Goal: Task Accomplishment & Management: Use online tool/utility

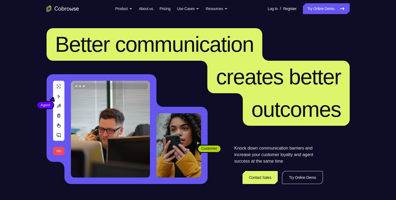
click at [324, 13] on link "Try Online Demo" at bounding box center [326, 8] width 47 height 11
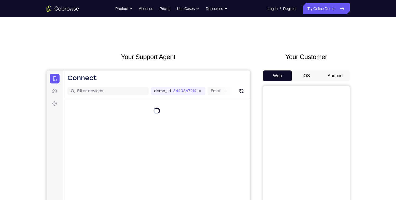
click at [338, 75] on button "Android" at bounding box center [334, 75] width 29 height 11
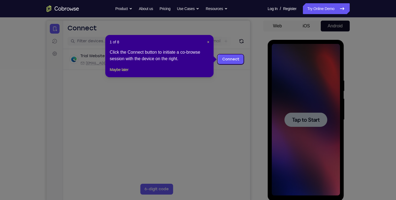
click at [210, 43] on div "1 of 8 × Click the Connect button to initiate a co-browse session with the devi…" at bounding box center [159, 56] width 108 height 42
click at [208, 41] on span "×" at bounding box center [208, 42] width 2 height 4
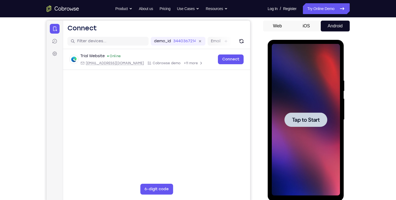
click at [315, 107] on div at bounding box center [305, 119] width 68 height 151
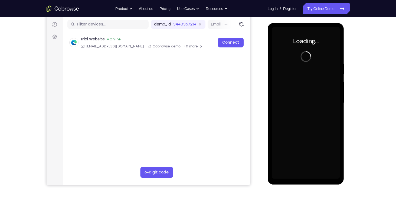
scroll to position [67, 0]
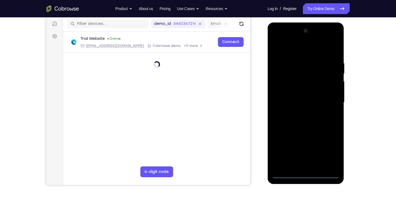
click at [308, 174] on div at bounding box center [305, 101] width 68 height 151
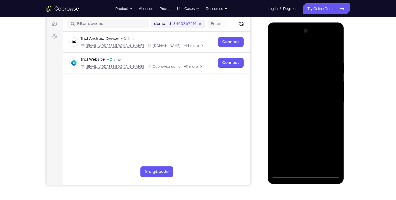
click at [331, 148] on div at bounding box center [305, 101] width 68 height 151
click at [275, 38] on div at bounding box center [305, 101] width 68 height 151
click at [280, 85] on div at bounding box center [305, 101] width 68 height 151
click at [295, 102] on div at bounding box center [305, 101] width 68 height 151
click at [309, 98] on div at bounding box center [305, 101] width 68 height 151
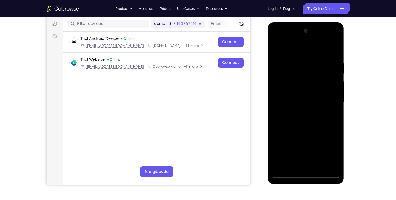
click at [318, 111] on div at bounding box center [305, 101] width 68 height 151
click at [318, 49] on div at bounding box center [305, 101] width 68 height 151
click at [304, 61] on div at bounding box center [305, 101] width 68 height 151
click at [306, 115] on div at bounding box center [305, 101] width 68 height 151
click at [292, 86] on div at bounding box center [305, 101] width 68 height 151
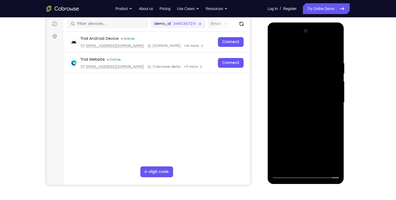
click at [310, 108] on div at bounding box center [305, 101] width 68 height 151
click at [316, 128] on div at bounding box center [305, 101] width 68 height 151
click at [300, 128] on div at bounding box center [305, 101] width 68 height 151
click at [304, 127] on div at bounding box center [305, 101] width 68 height 151
drag, startPoint x: 316, startPoint y: 81, endPoint x: 310, endPoint y: 90, distance: 10.9
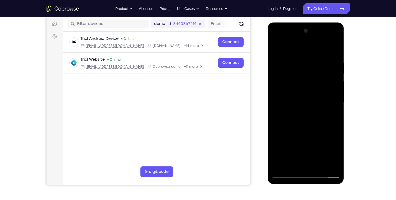
click at [310, 90] on div at bounding box center [305, 101] width 68 height 151
drag, startPoint x: 316, startPoint y: 148, endPoint x: 309, endPoint y: 80, distance: 67.9
click at [309, 80] on div at bounding box center [305, 101] width 68 height 151
click at [313, 164] on div at bounding box center [305, 101] width 68 height 151
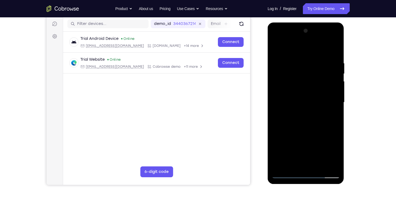
click at [282, 89] on div at bounding box center [305, 101] width 68 height 151
click at [318, 113] on div at bounding box center [305, 101] width 68 height 151
click at [306, 168] on div at bounding box center [305, 101] width 68 height 151
click at [292, 55] on div at bounding box center [305, 101] width 68 height 151
click at [322, 49] on div at bounding box center [305, 101] width 68 height 151
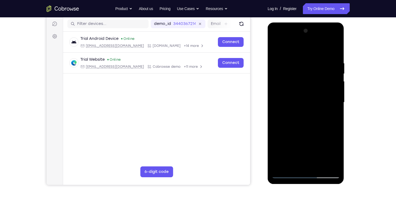
click at [334, 35] on div at bounding box center [305, 101] width 68 height 151
click at [315, 143] on div at bounding box center [305, 101] width 68 height 151
click at [311, 119] on div at bounding box center [305, 101] width 68 height 151
click at [327, 111] on div at bounding box center [305, 101] width 68 height 151
drag, startPoint x: 298, startPoint y: 55, endPoint x: 311, endPoint y: 173, distance: 118.0
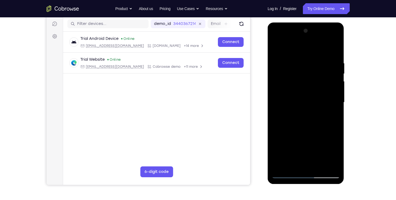
click at [311, 173] on div at bounding box center [305, 101] width 68 height 151
click at [281, 46] on div at bounding box center [305, 101] width 68 height 151
click at [301, 86] on div at bounding box center [305, 101] width 68 height 151
drag, startPoint x: 325, startPoint y: 160, endPoint x: 296, endPoint y: 62, distance: 101.9
click at [296, 62] on div at bounding box center [305, 101] width 68 height 151
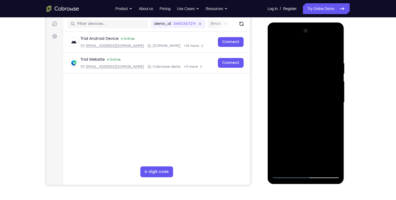
drag, startPoint x: 304, startPoint y: 158, endPoint x: 316, endPoint y: 80, distance: 79.4
click at [316, 80] on div at bounding box center [305, 101] width 68 height 151
drag, startPoint x: 281, startPoint y: 148, endPoint x: 317, endPoint y: 138, distance: 37.4
click at [317, 138] on div at bounding box center [305, 101] width 68 height 151
drag, startPoint x: 281, startPoint y: 84, endPoint x: 325, endPoint y: 87, distance: 43.3
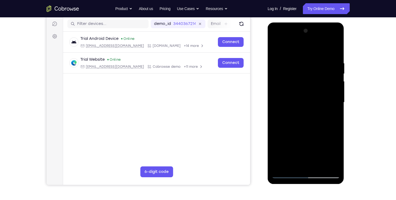
click at [325, 87] on div at bounding box center [305, 101] width 68 height 151
click at [302, 167] on div at bounding box center [305, 101] width 68 height 151
click at [303, 117] on div at bounding box center [305, 101] width 68 height 151
click at [293, 167] on div at bounding box center [305, 101] width 68 height 151
click at [320, 133] on div at bounding box center [305, 101] width 68 height 151
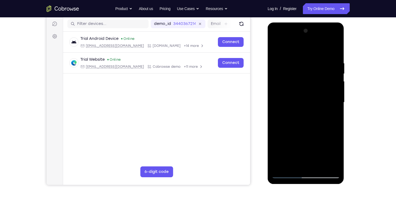
click at [285, 114] on div at bounding box center [305, 101] width 68 height 151
drag, startPoint x: 333, startPoint y: 115, endPoint x: 333, endPoint y: 77, distance: 38.9
click at [333, 77] on div at bounding box center [305, 101] width 68 height 151
click at [285, 118] on div at bounding box center [305, 101] width 68 height 151
click at [336, 41] on div at bounding box center [305, 101] width 68 height 151
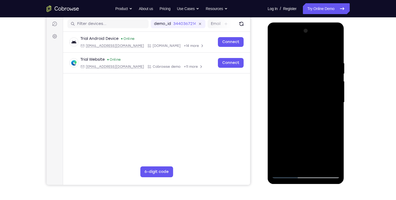
click at [334, 39] on div at bounding box center [305, 101] width 68 height 151
click at [322, 142] on div at bounding box center [305, 101] width 68 height 151
click at [275, 41] on div at bounding box center [305, 101] width 68 height 151
click at [330, 102] on div at bounding box center [305, 101] width 68 height 151
click at [301, 112] on div at bounding box center [305, 101] width 68 height 151
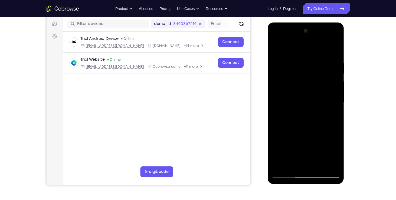
click at [302, 130] on div at bounding box center [305, 101] width 68 height 151
click at [303, 101] on div at bounding box center [305, 101] width 68 height 151
click at [309, 87] on div at bounding box center [305, 101] width 68 height 151
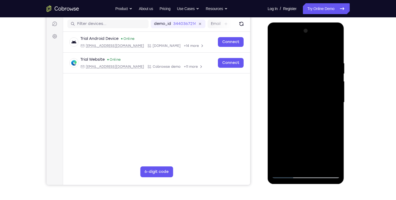
click at [309, 87] on div at bounding box center [305, 101] width 68 height 151
click at [307, 79] on div at bounding box center [305, 101] width 68 height 151
click at [274, 48] on div at bounding box center [305, 101] width 68 height 151
click at [312, 88] on div at bounding box center [305, 101] width 68 height 151
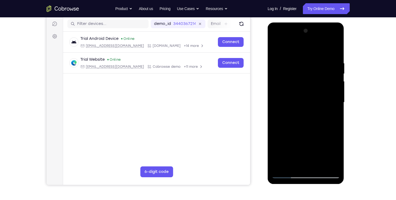
click at [312, 88] on div at bounding box center [305, 101] width 68 height 151
click at [292, 61] on div at bounding box center [305, 101] width 68 height 151
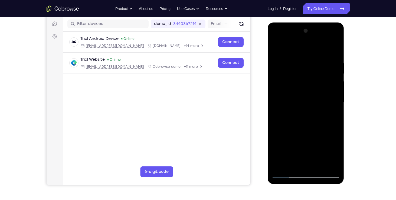
click at [313, 123] on div at bounding box center [305, 101] width 68 height 151
click at [337, 45] on div at bounding box center [305, 101] width 68 height 151
click at [289, 60] on div at bounding box center [305, 101] width 68 height 151
click at [319, 55] on div at bounding box center [305, 101] width 68 height 151
click at [283, 54] on div at bounding box center [305, 101] width 68 height 151
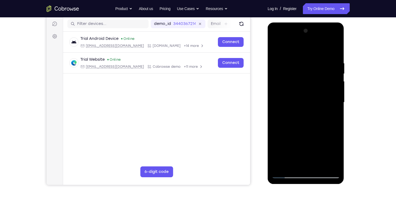
click at [317, 65] on div at bounding box center [305, 101] width 68 height 151
click at [312, 65] on div at bounding box center [305, 101] width 68 height 151
click at [307, 119] on div at bounding box center [305, 101] width 68 height 151
click at [275, 45] on div at bounding box center [305, 101] width 68 height 151
click at [336, 166] on div at bounding box center [305, 101] width 68 height 151
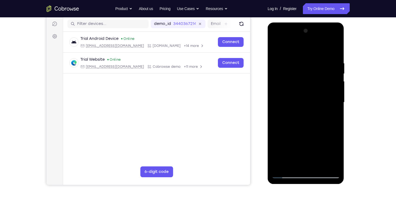
click at [319, 167] on div at bounding box center [305, 101] width 68 height 151
click at [308, 129] on div at bounding box center [305, 101] width 68 height 151
click at [277, 48] on div at bounding box center [305, 101] width 68 height 151
click at [312, 59] on div at bounding box center [305, 101] width 68 height 151
click at [328, 163] on div at bounding box center [305, 101] width 68 height 151
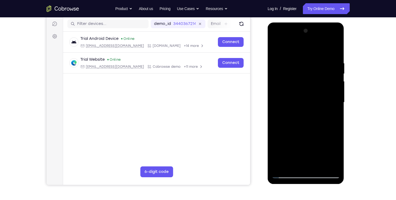
click at [280, 48] on div at bounding box center [305, 101] width 68 height 151
click at [292, 49] on div at bounding box center [305, 101] width 68 height 151
click at [285, 83] on div at bounding box center [305, 101] width 68 height 151
drag, startPoint x: 310, startPoint y: 68, endPoint x: 314, endPoint y: 150, distance: 82.0
click at [314, 150] on div at bounding box center [305, 101] width 68 height 151
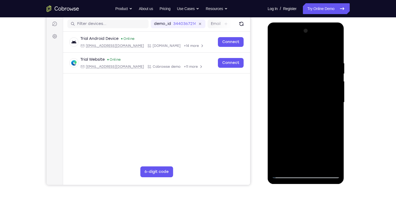
click at [331, 110] on div at bounding box center [305, 101] width 68 height 151
click at [291, 120] on div at bounding box center [305, 101] width 68 height 151
drag, startPoint x: 315, startPoint y: 55, endPoint x: 317, endPoint y: 112, distance: 57.6
click at [317, 112] on div at bounding box center [305, 101] width 68 height 151
drag, startPoint x: 324, startPoint y: 67, endPoint x: 314, endPoint y: 170, distance: 103.5
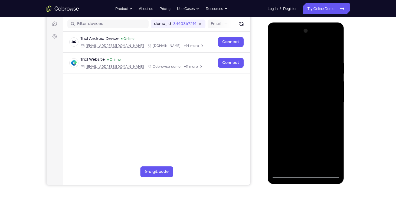
click at [314, 170] on div at bounding box center [305, 101] width 68 height 151
click at [324, 77] on div at bounding box center [305, 101] width 68 height 151
click at [317, 111] on div at bounding box center [305, 101] width 68 height 151
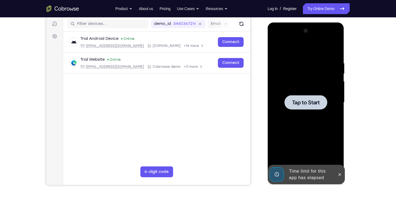
click at [286, 112] on div at bounding box center [305, 101] width 68 height 151
